Goal: Book appointment/travel/reservation

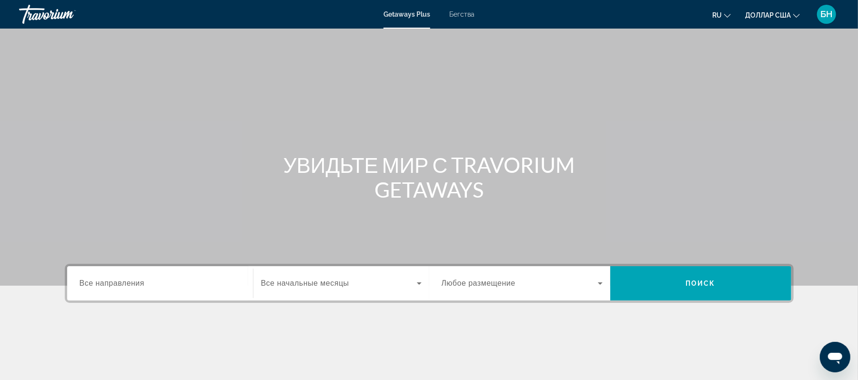
click at [147, 296] on div "Виджет поиска" at bounding box center [160, 283] width 161 height 27
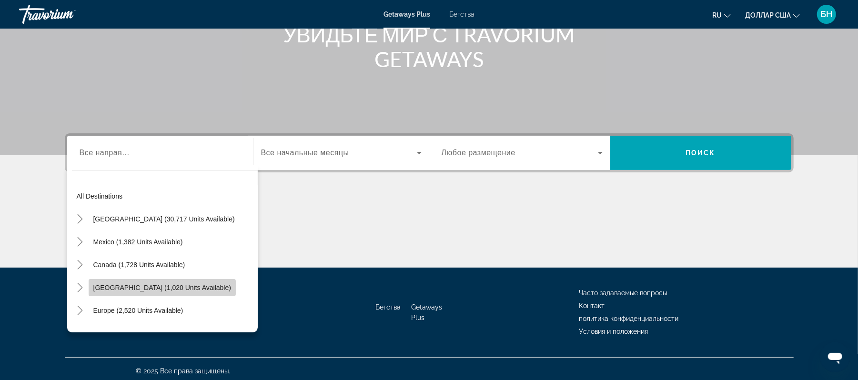
scroll to position [134, 0]
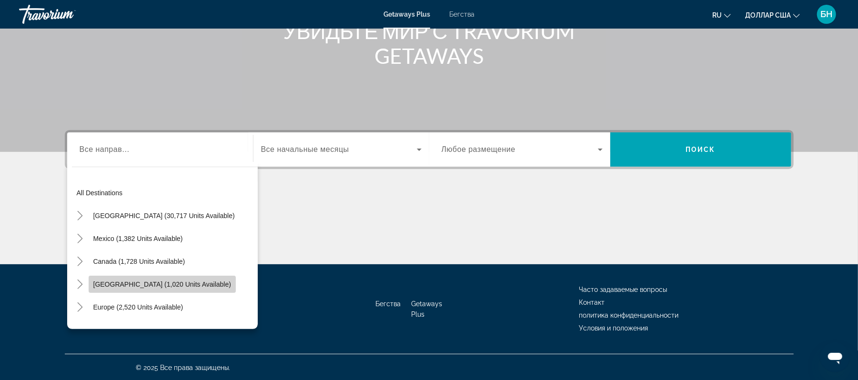
click at [147, 286] on span "[GEOGRAPHIC_DATA] (1,020 units available)" at bounding box center [162, 284] width 138 height 8
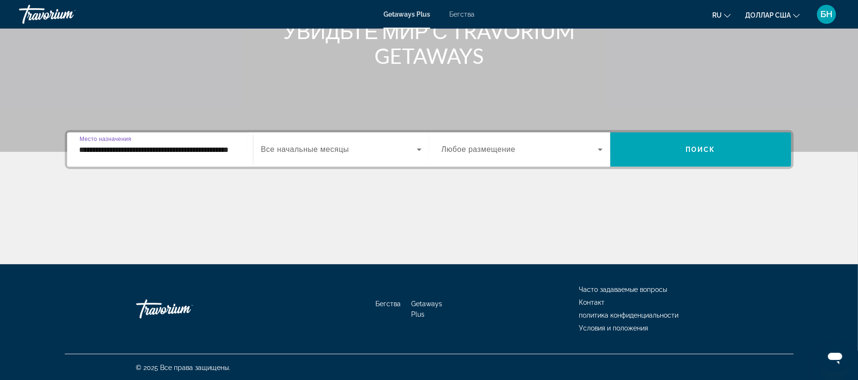
click at [210, 147] on input "**********" at bounding box center [160, 149] width 161 height 11
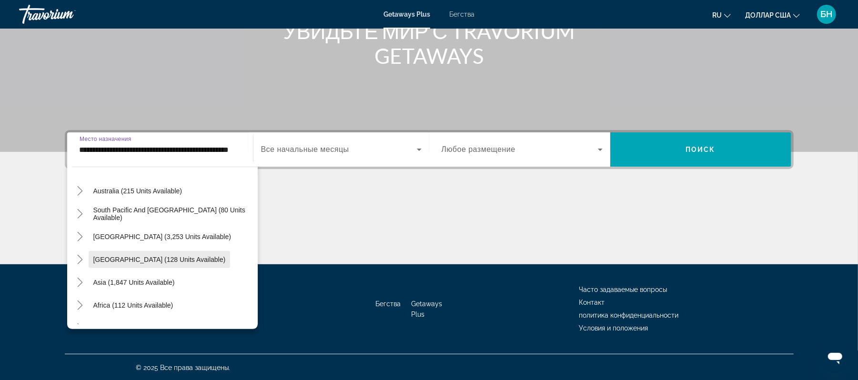
scroll to position [337, 0]
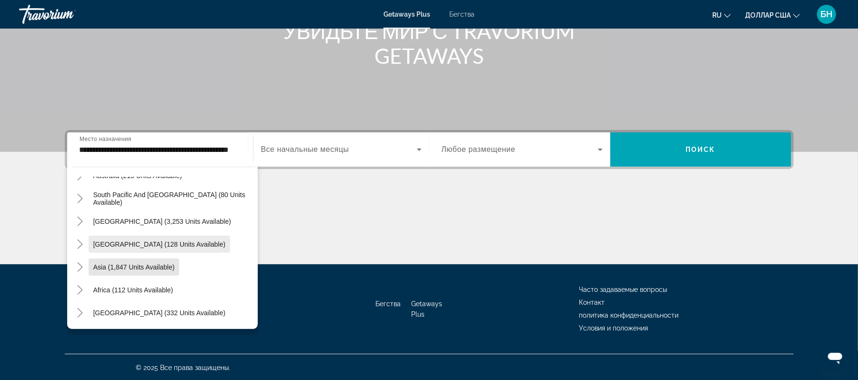
click at [150, 260] on span "Виджет поиска" at bounding box center [134, 267] width 91 height 23
type input "**********"
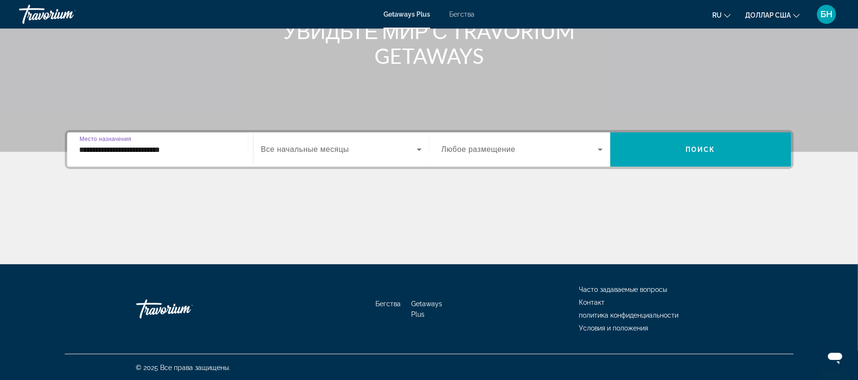
click at [311, 149] on font "Все начальные месяцы" at bounding box center [305, 149] width 88 height 8
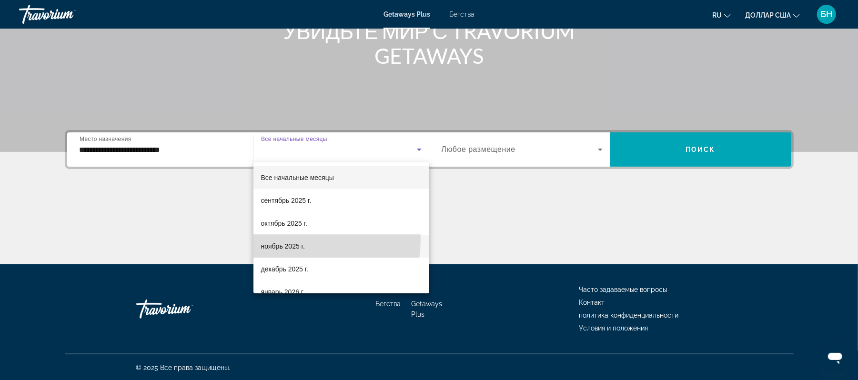
click at [284, 239] on mat-option "ноябрь 2025 г." at bounding box center [341, 246] width 176 height 23
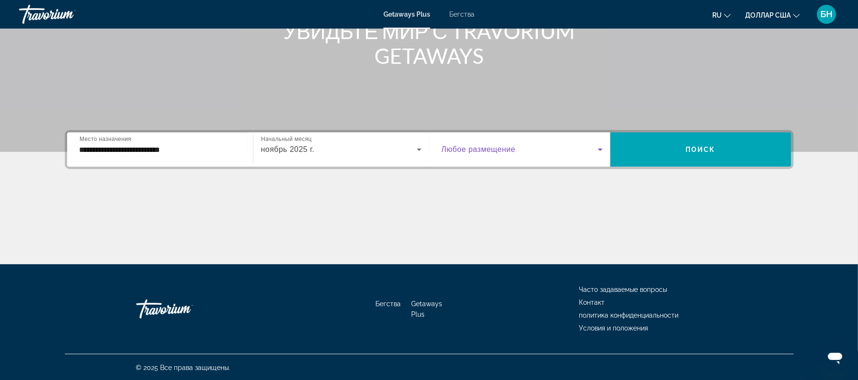
click at [501, 154] on span "Виджет поиска" at bounding box center [519, 149] width 156 height 11
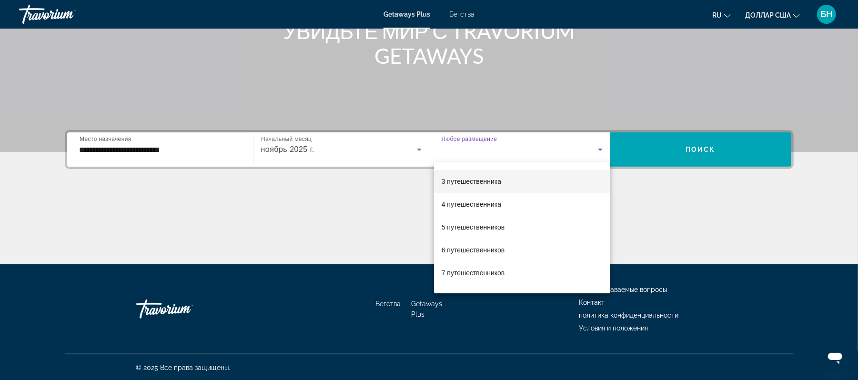
scroll to position [63, 0]
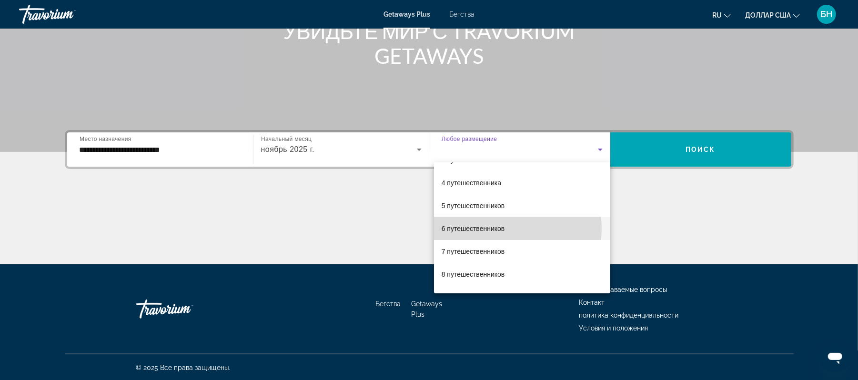
click at [507, 228] on mat-option "6 путешественников" at bounding box center [522, 228] width 177 height 23
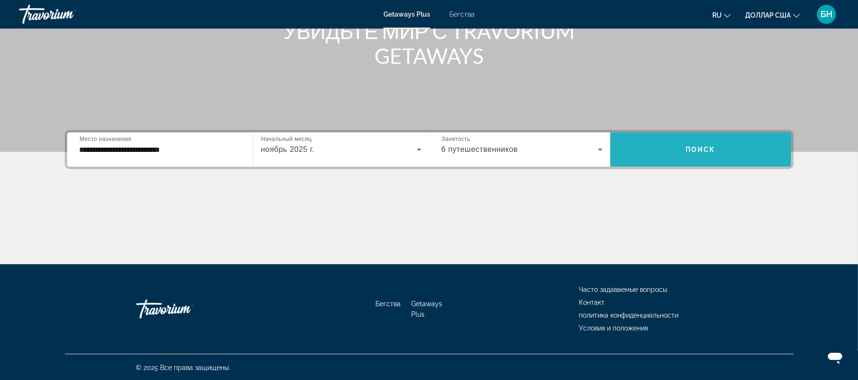
click at [698, 146] on font "Поиск" at bounding box center [700, 150] width 30 height 8
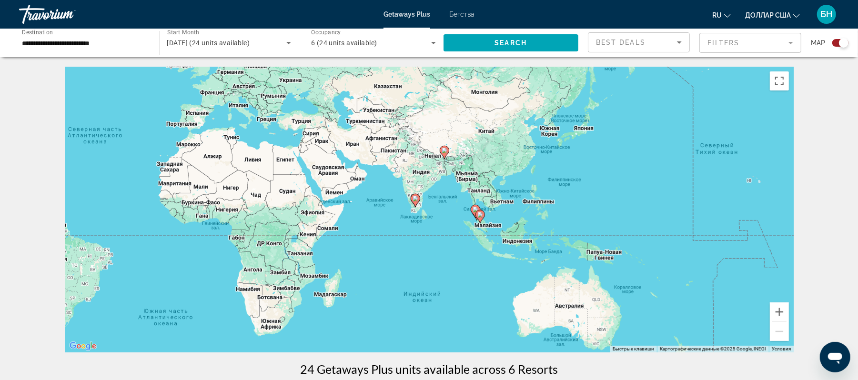
drag, startPoint x: 583, startPoint y: 294, endPoint x: 277, endPoint y: 235, distance: 311.9
click at [277, 235] on div "Чтобы активировать перетаскивание с помощью клавиатуры, нажмите Alt + Ввод. Пос…" at bounding box center [429, 210] width 729 height 286
click at [783, 307] on button "Увеличить" at bounding box center [779, 311] width 19 height 19
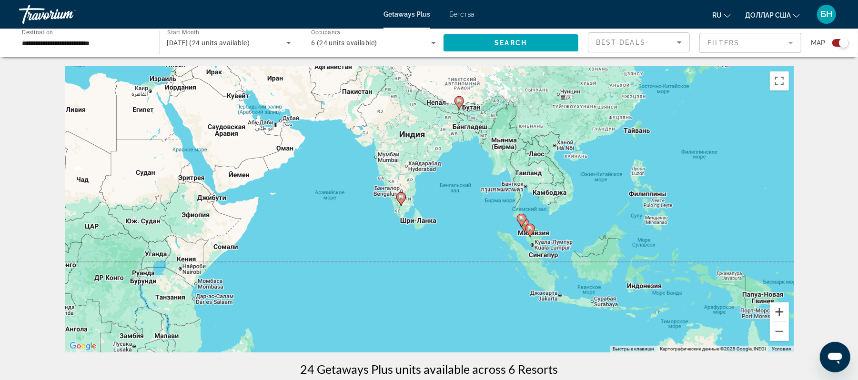
click at [780, 311] on button "Увеличить" at bounding box center [779, 311] width 19 height 19
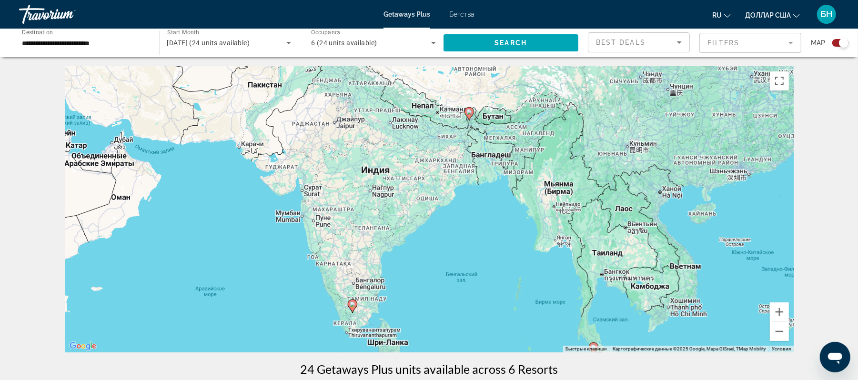
drag, startPoint x: 631, startPoint y: 214, endPoint x: 605, endPoint y: 308, distance: 97.3
click at [610, 322] on div "Чтобы активировать перетаскивание с помощью клавиатуры, нажмите Alt + Ввод. Пос…" at bounding box center [429, 210] width 729 height 286
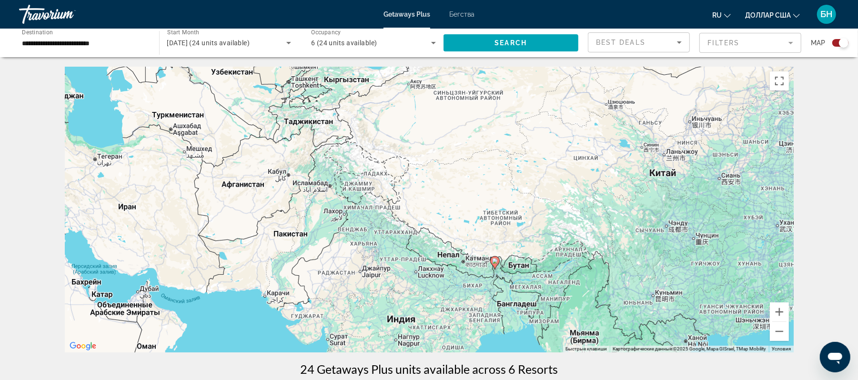
drag, startPoint x: 604, startPoint y: 176, endPoint x: 628, endPoint y: 319, distance: 144.3
click at [628, 319] on div "Чтобы активировать перетаскивание с помощью клавиатуры, нажмите Alt + Ввод. Пос…" at bounding box center [429, 210] width 729 height 286
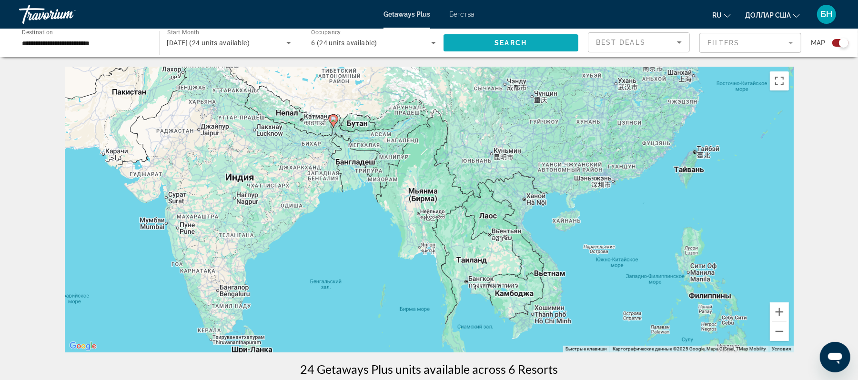
drag, startPoint x: 624, startPoint y: 185, endPoint x: 461, endPoint y: 43, distance: 215.7
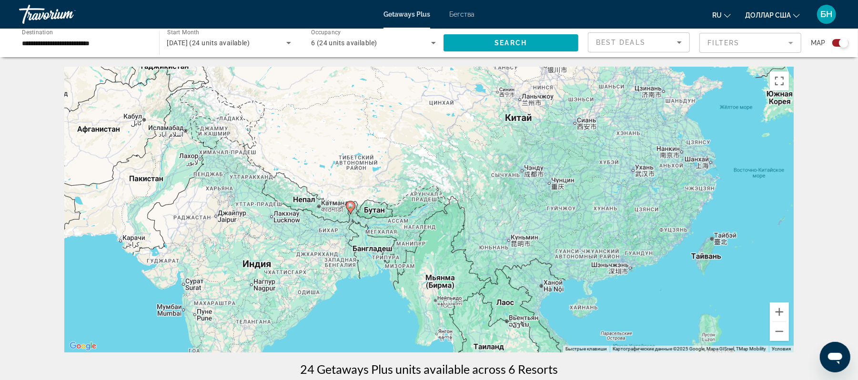
drag, startPoint x: 364, startPoint y: 137, endPoint x: 381, endPoint y: 226, distance: 90.2
click at [381, 226] on div "Чтобы активировать перетаскивание с помощью клавиатуры, нажмите Alt + Ввод. Пос…" at bounding box center [429, 210] width 729 height 286
click at [250, 40] on span "[DATE] (24 units available)" at bounding box center [208, 43] width 83 height 8
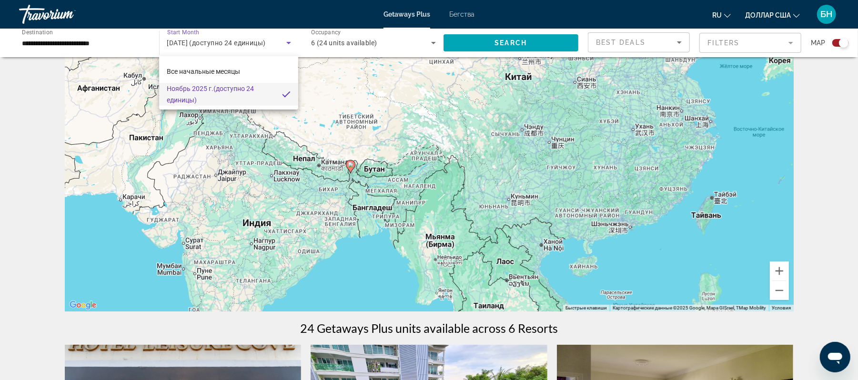
scroll to position [63, 0]
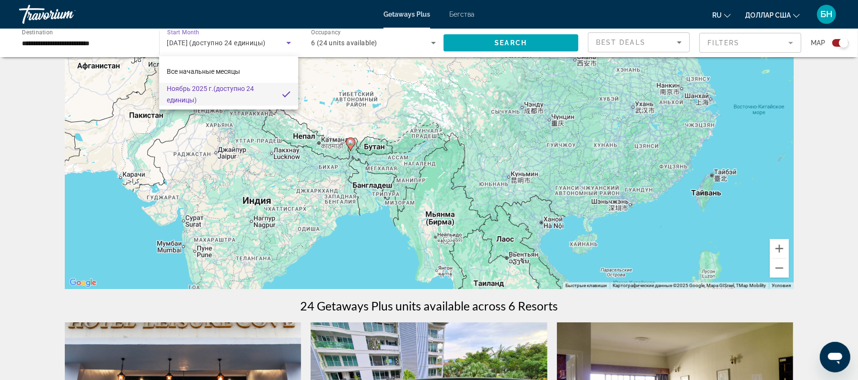
drag, startPoint x: 585, startPoint y: 249, endPoint x: 590, endPoint y: 162, distance: 86.3
click at [590, 162] on div at bounding box center [429, 190] width 858 height 380
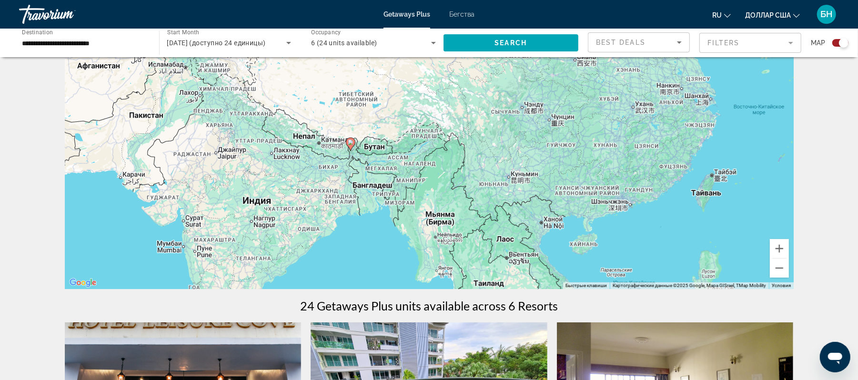
click at [67, 40] on input "**********" at bounding box center [84, 43] width 125 height 11
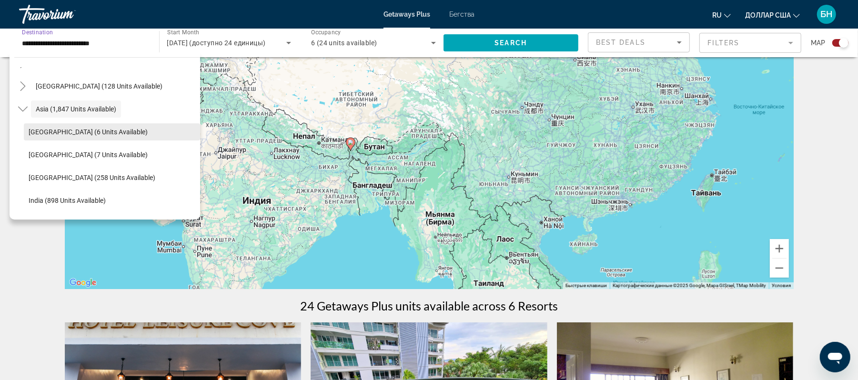
scroll to position [234, 0]
